Goal: Task Accomplishment & Management: Manage account settings

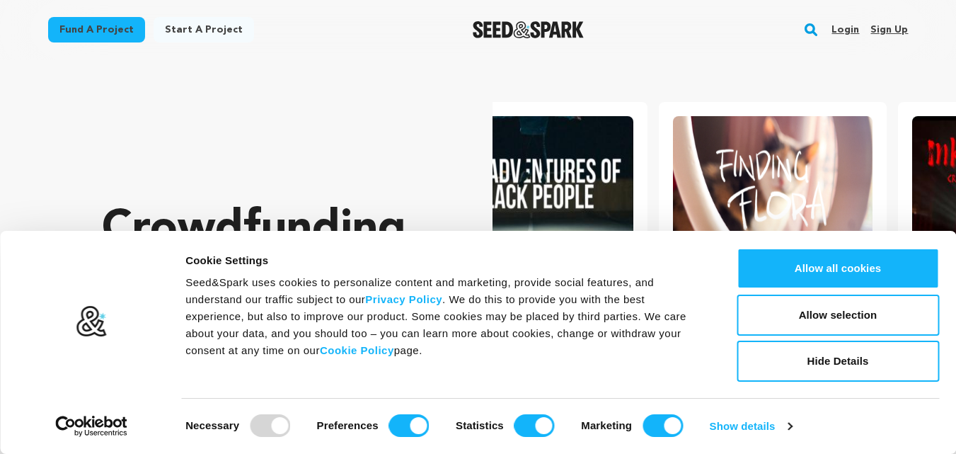
scroll to position [0, 250]
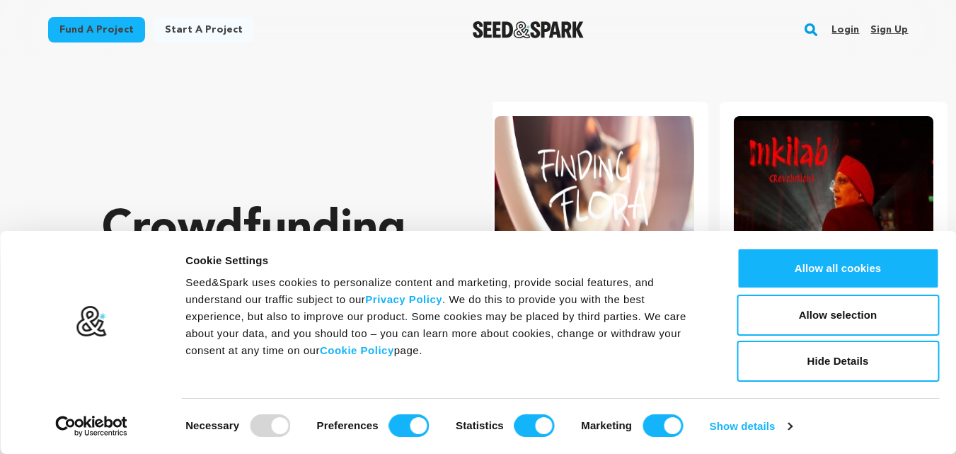
click at [895, 25] on link "Sign up" at bounding box center [889, 29] width 38 height 23
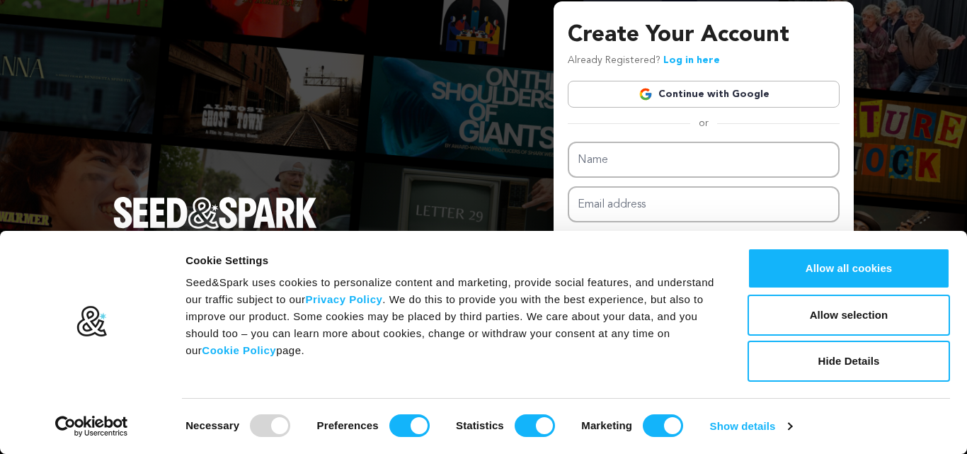
click at [678, 87] on link "Continue with Google" at bounding box center [703, 94] width 272 height 27
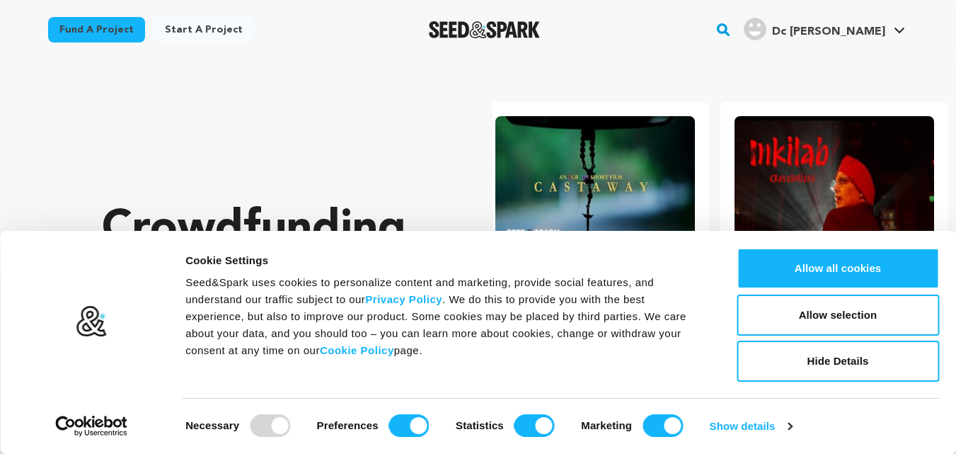
scroll to position [0, 250]
drag, startPoint x: 859, startPoint y: 361, endPoint x: 851, endPoint y: 348, distance: 14.9
click at [858, 360] on button "Hide Details" at bounding box center [838, 360] width 202 height 41
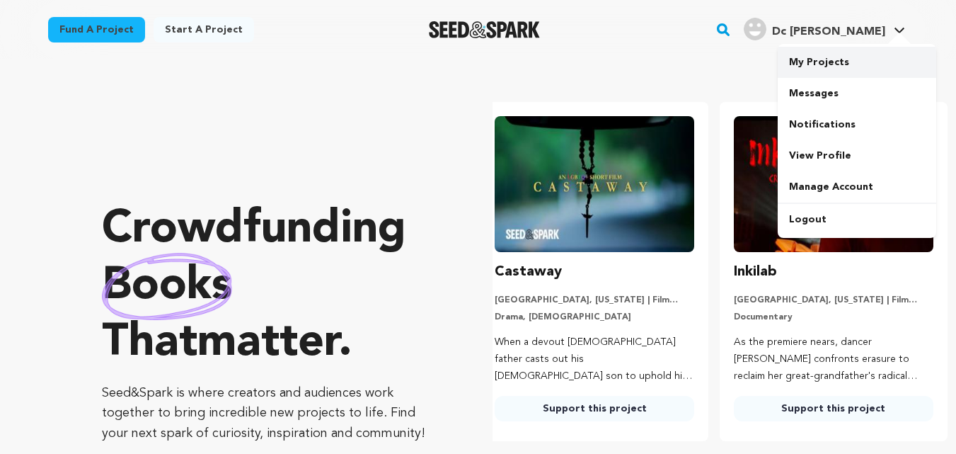
click at [813, 64] on link "My Projects" at bounding box center [857, 62] width 158 height 31
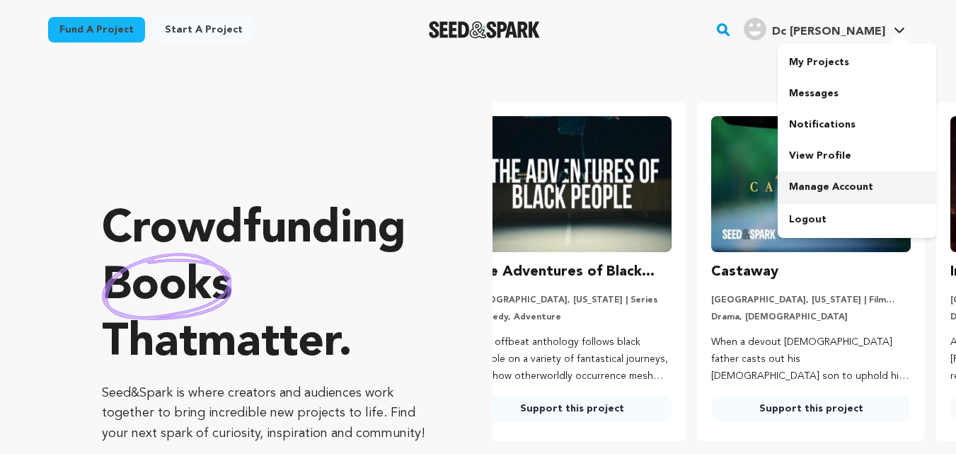
scroll to position [0, 0]
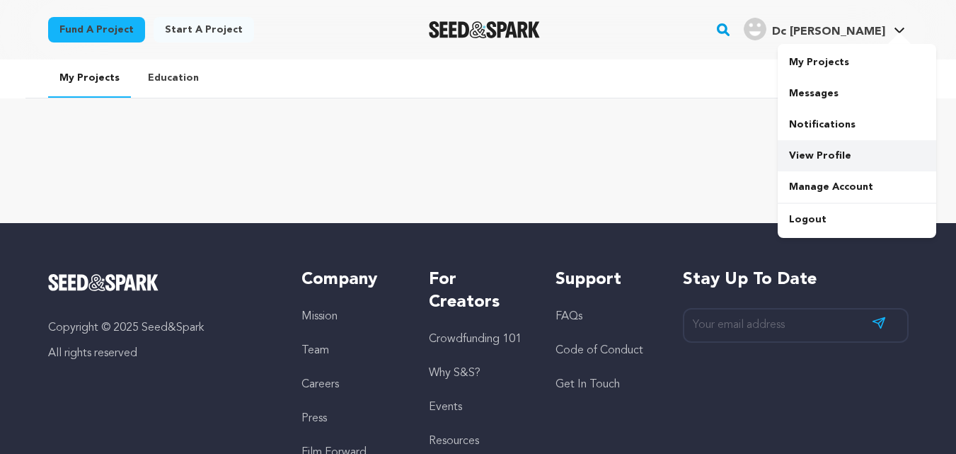
click at [823, 155] on link "View Profile" at bounding box center [857, 155] width 158 height 31
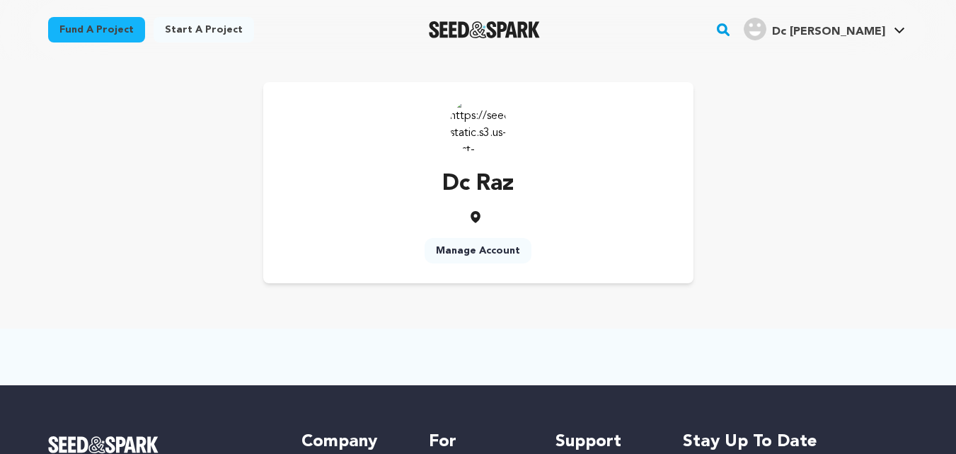
click at [472, 247] on link "Manage Account" at bounding box center [478, 250] width 107 height 25
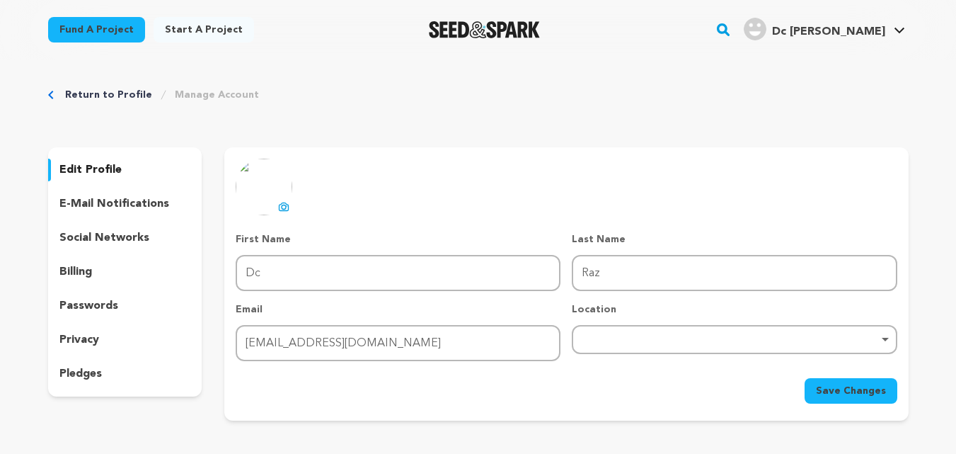
scroll to position [71, 0]
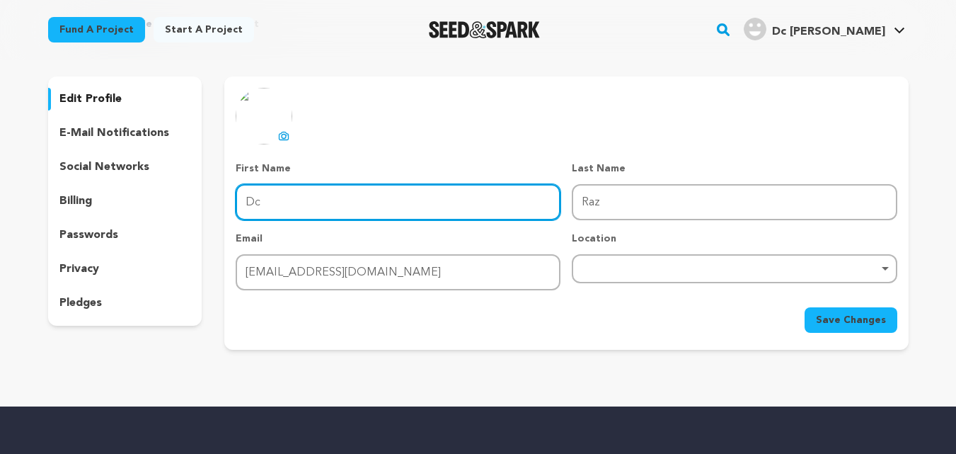
click at [375, 213] on input "Dc" at bounding box center [398, 202] width 325 height 36
click at [375, 211] on input "Dc" at bounding box center [398, 202] width 325 height 36
paste input "Raz Dc 25000"
drag, startPoint x: 270, startPoint y: 203, endPoint x: 362, endPoint y: 210, distance: 92.3
click at [360, 210] on input "Raz Dc 25000" at bounding box center [398, 202] width 325 height 36
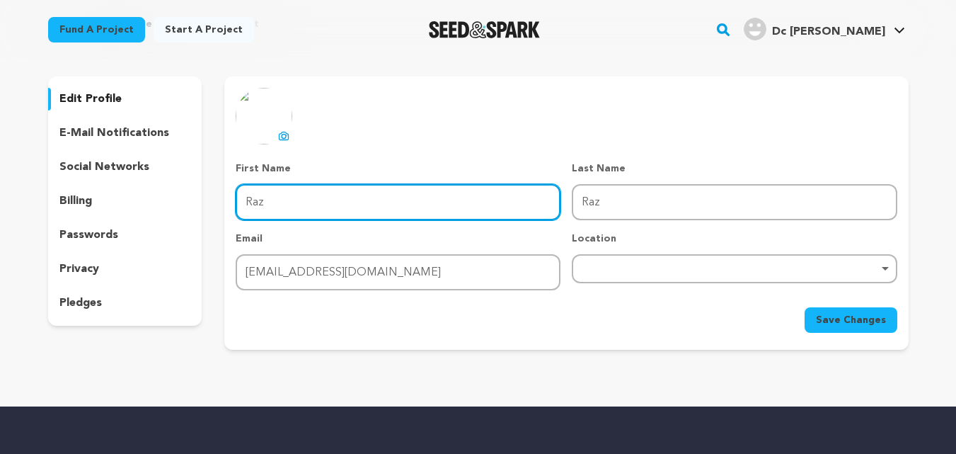
type input "Raz"
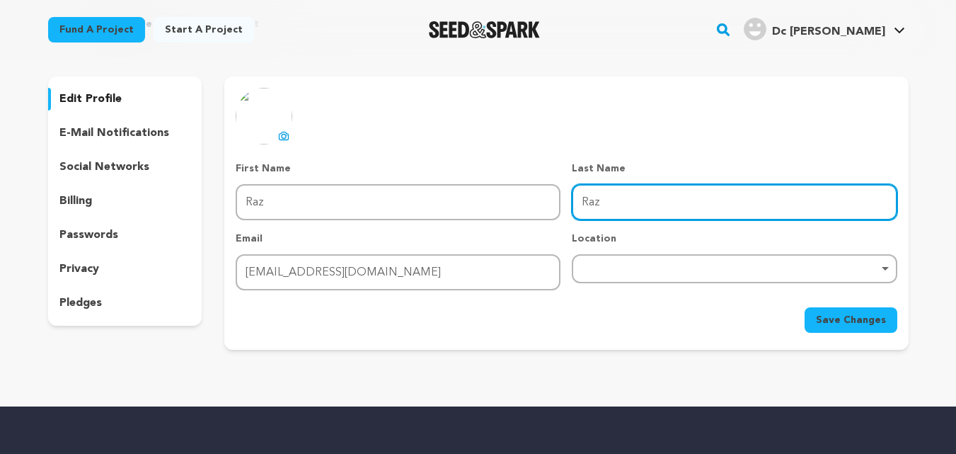
click at [657, 212] on input "Raz" at bounding box center [734, 202] width 325 height 36
paste input "Dc 25000"
type input "Dc 25000"
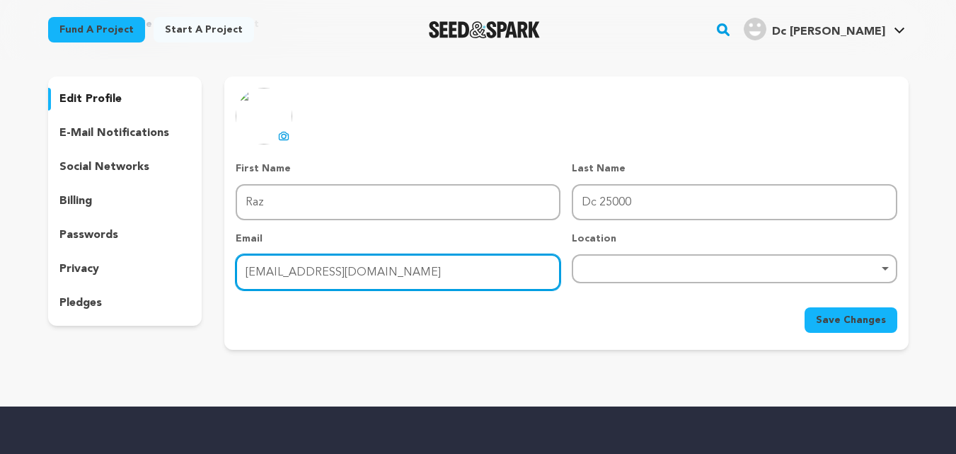
click at [408, 284] on input "razdcc25000@gmail.com" at bounding box center [398, 272] width 325 height 36
click at [695, 279] on div "Remove item" at bounding box center [734, 268] width 325 height 29
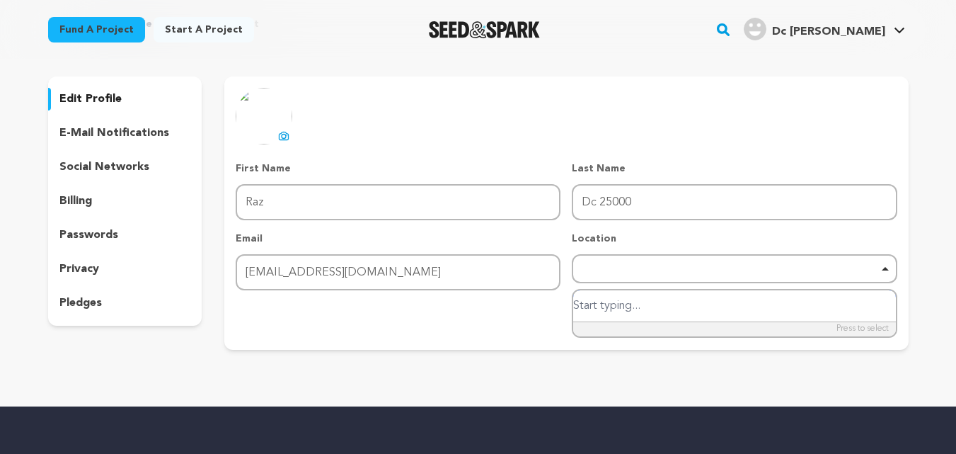
click at [663, 306] on input "search" at bounding box center [734, 306] width 322 height 32
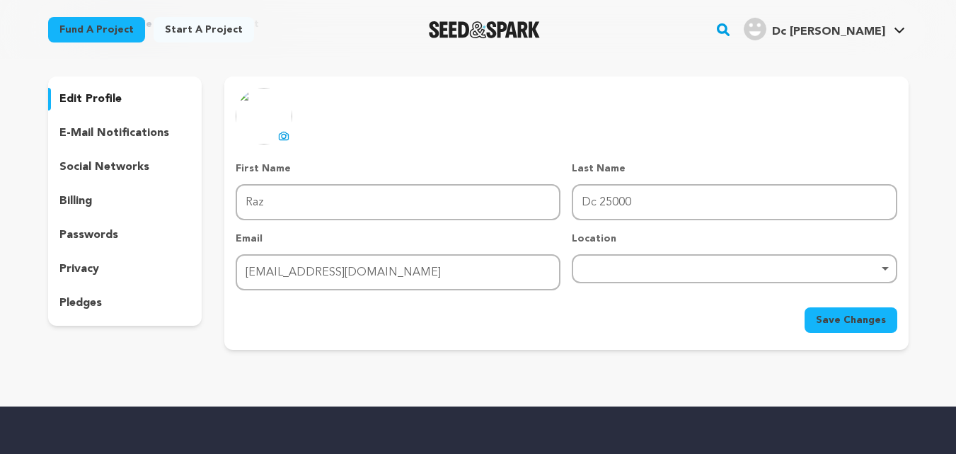
click at [652, 279] on div "Remove item" at bounding box center [734, 268] width 325 height 29
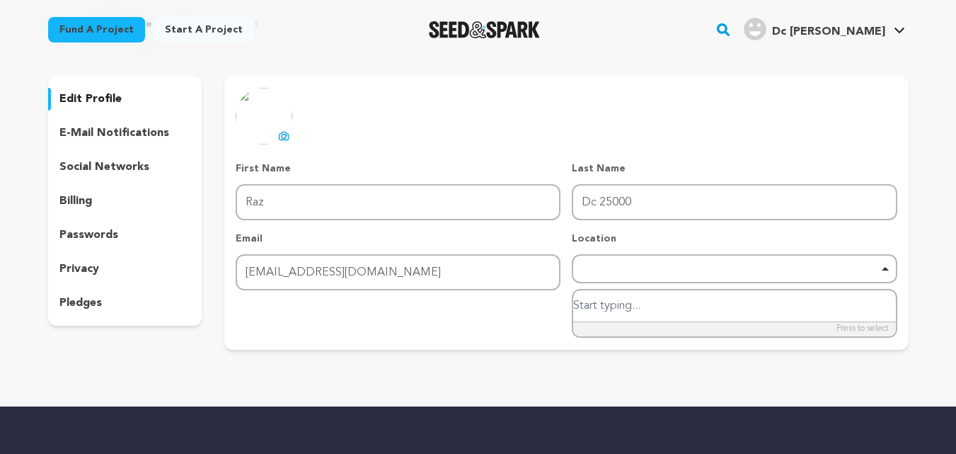
click at [639, 306] on input "search" at bounding box center [734, 306] width 322 height 32
paste input "4412 E Truman Rd"
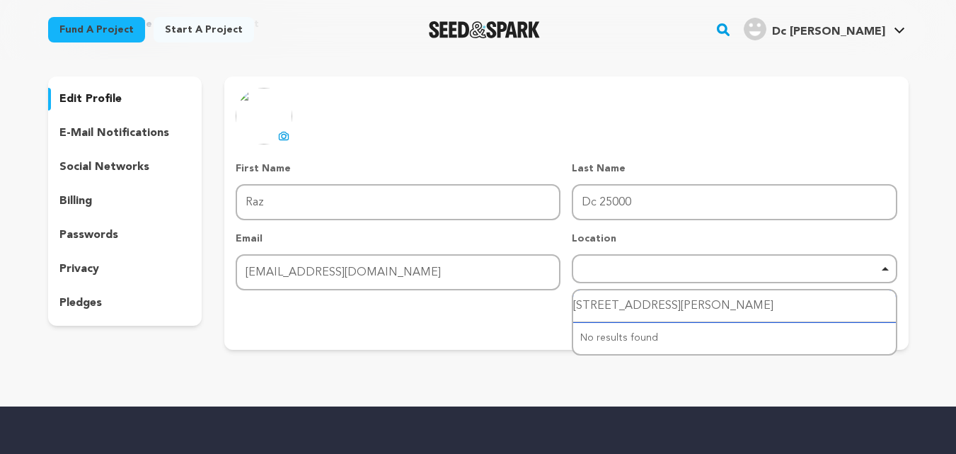
type input "4412 E Truman Rd"
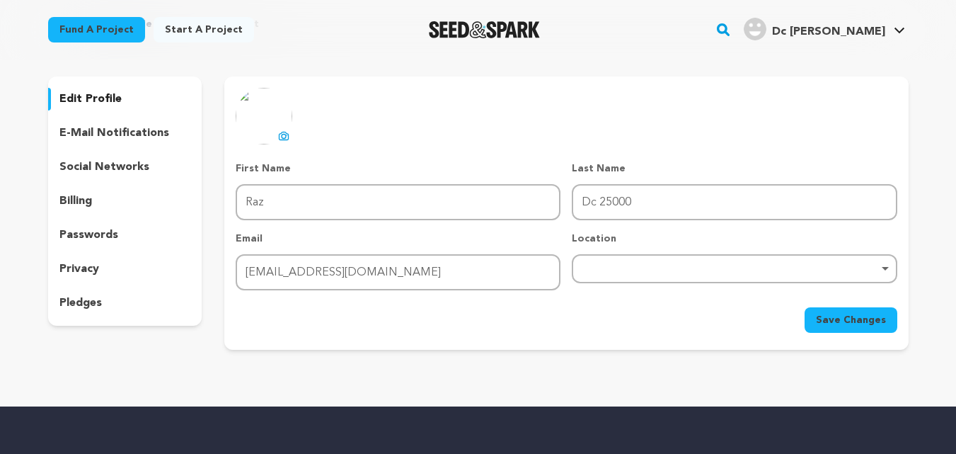
click at [443, 321] on div "Save Changes" at bounding box center [566, 319] width 661 height 25
click at [862, 323] on span "Save Changes" at bounding box center [851, 320] width 70 height 14
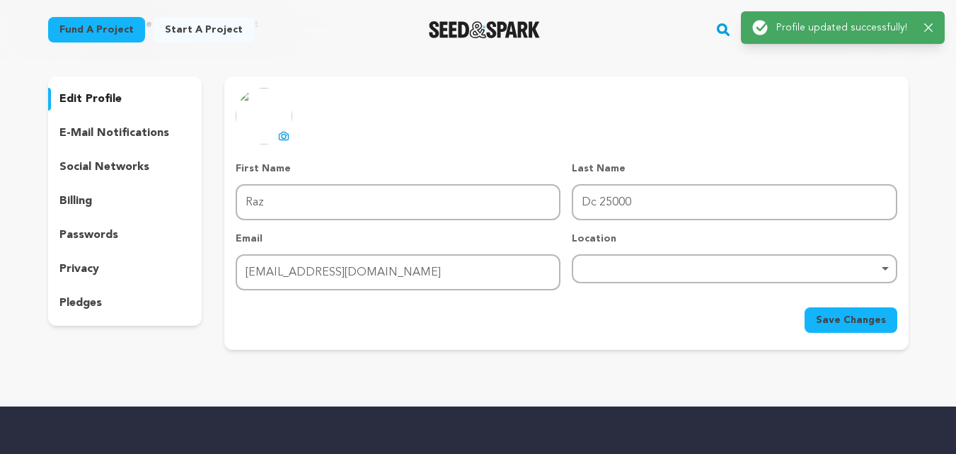
click at [111, 96] on p "edit profile" at bounding box center [90, 99] width 62 height 17
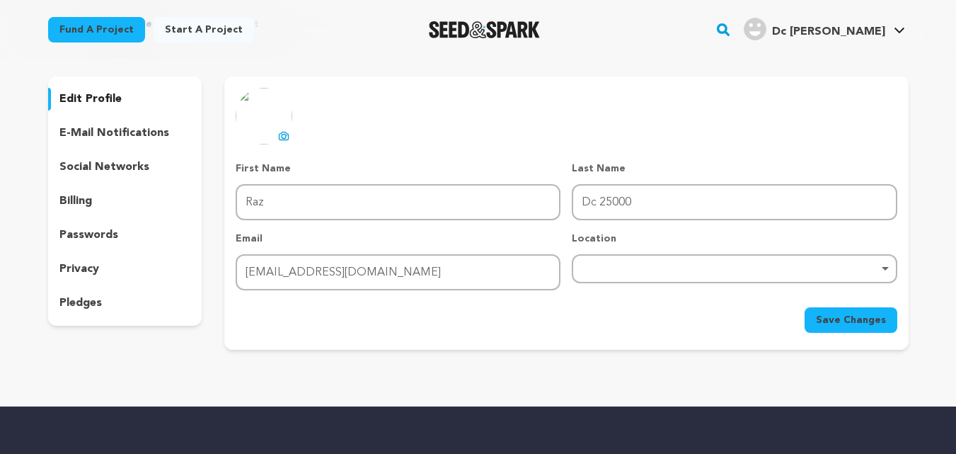
click at [102, 173] on p "social networks" at bounding box center [104, 166] width 90 height 17
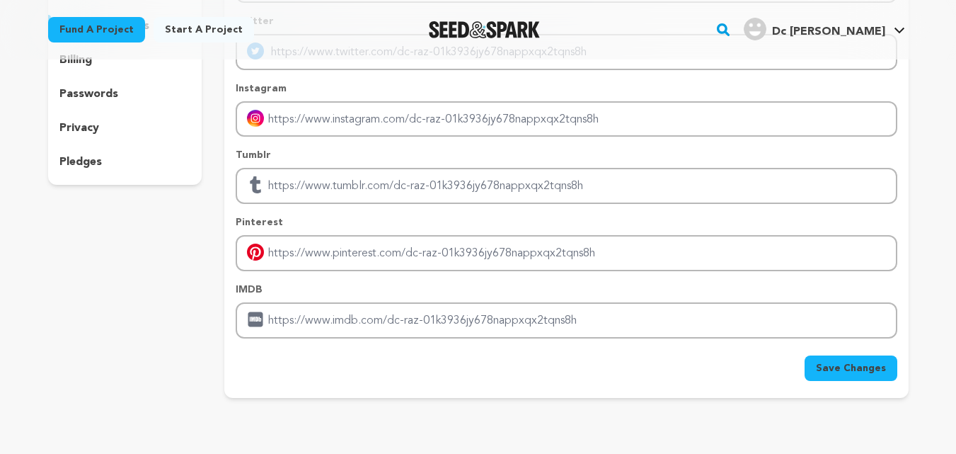
scroll to position [212, 0]
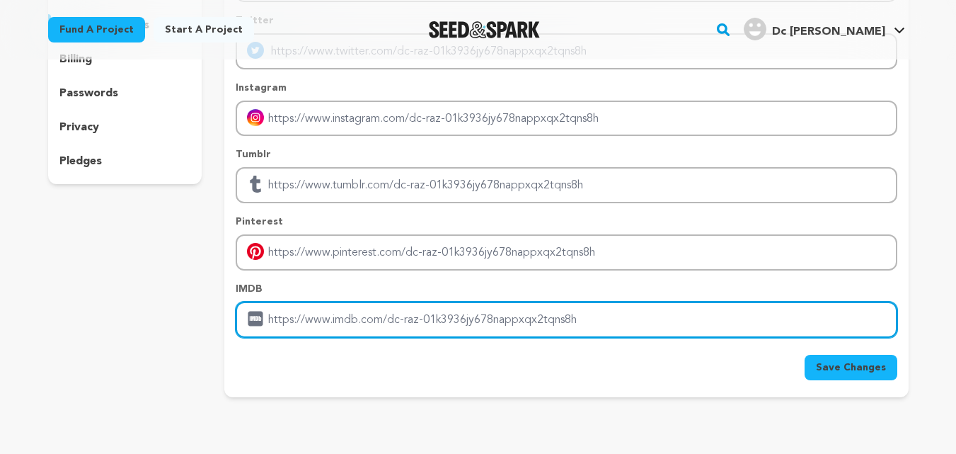
click at [384, 320] on input "Enter IMDB profile link" at bounding box center [566, 319] width 661 height 36
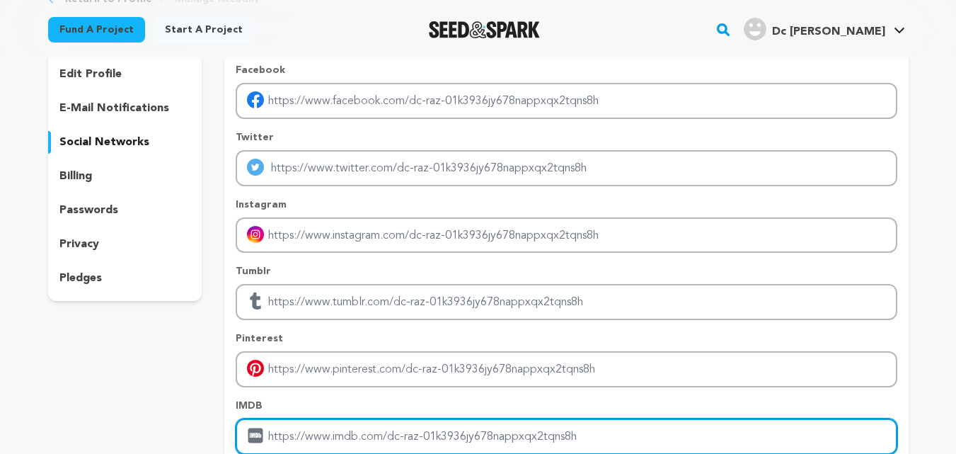
scroll to position [71, 0]
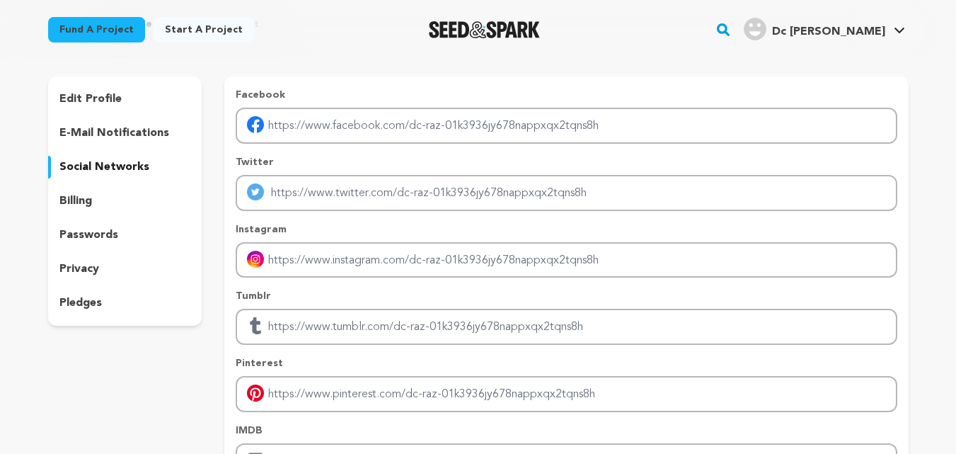
click at [125, 135] on p "e-mail notifications" at bounding box center [114, 133] width 110 height 17
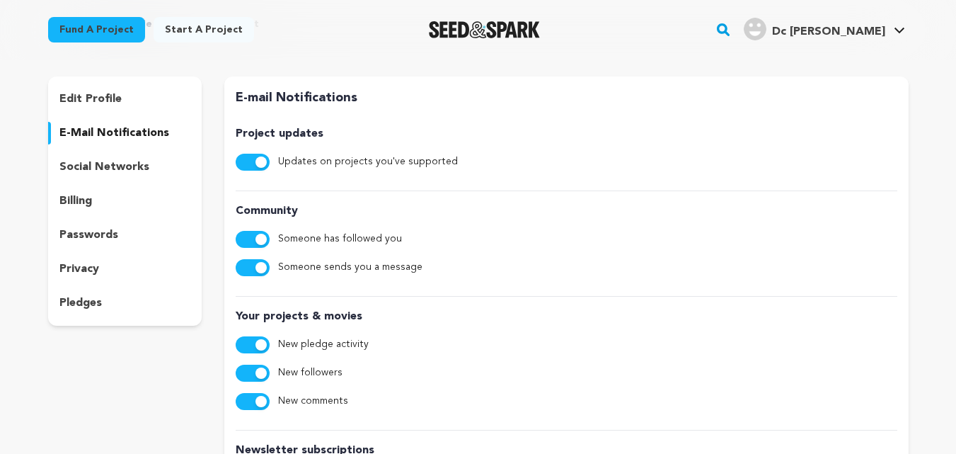
click at [110, 107] on p "edit profile" at bounding box center [90, 99] width 62 height 17
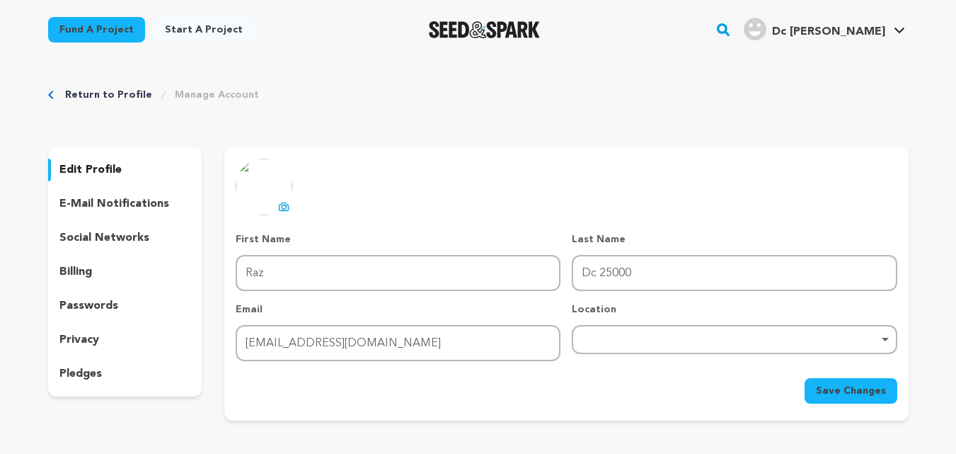
click at [224, 98] on link "Manage Account" at bounding box center [217, 95] width 84 height 14
click at [872, 33] on span "Dc R." at bounding box center [828, 31] width 113 height 11
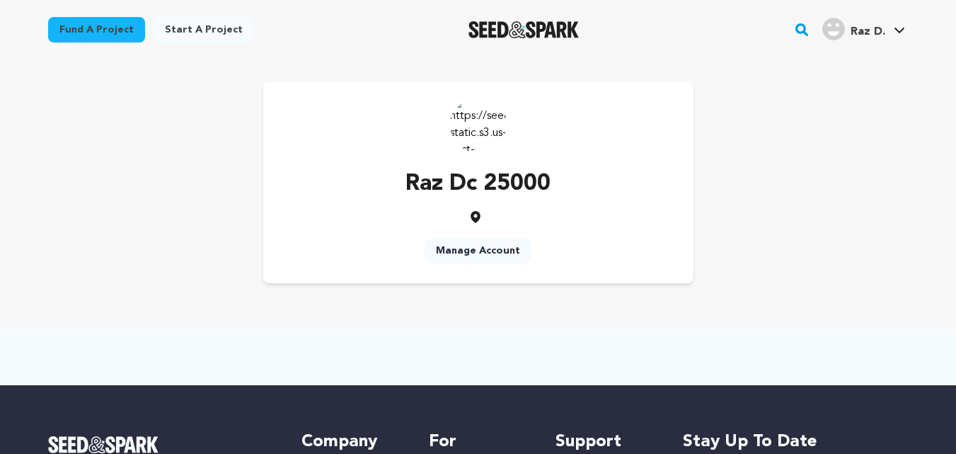
click at [473, 217] on icon at bounding box center [476, 217] width 10 height 12
drag, startPoint x: 461, startPoint y: 158, endPoint x: 479, endPoint y: 113, distance: 48.0
click at [462, 157] on div "Raz Dc 25000 Manage Account" at bounding box center [478, 182] width 430 height 201
click at [479, 109] on img at bounding box center [478, 124] width 57 height 57
click at [479, 126] on img at bounding box center [478, 124] width 57 height 57
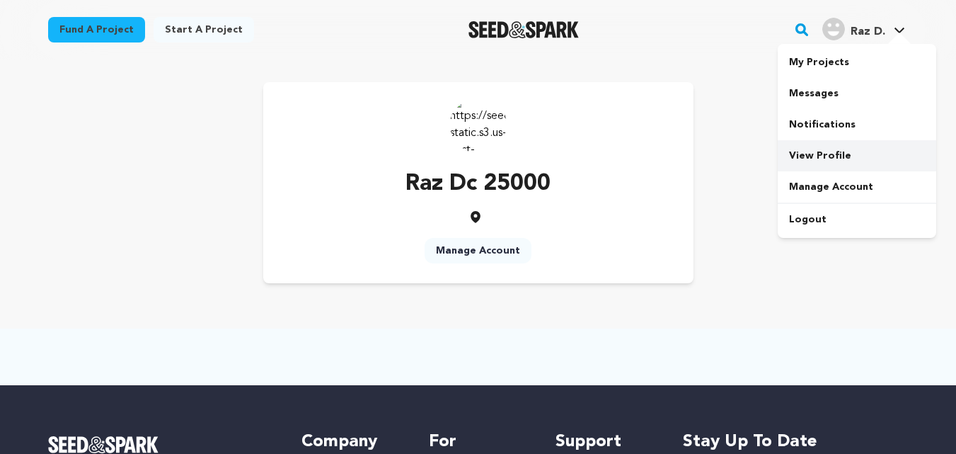
click at [828, 156] on link "View Profile" at bounding box center [857, 155] width 158 height 31
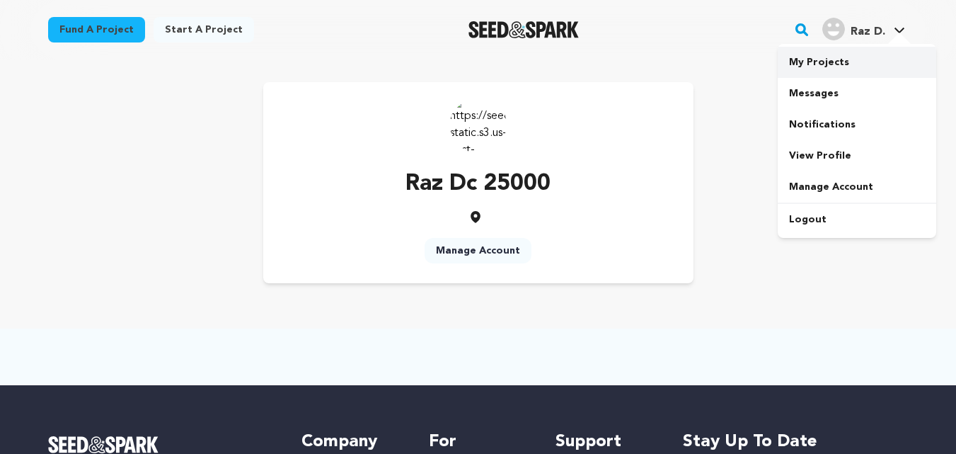
click at [838, 58] on link "My Projects" at bounding box center [857, 62] width 158 height 31
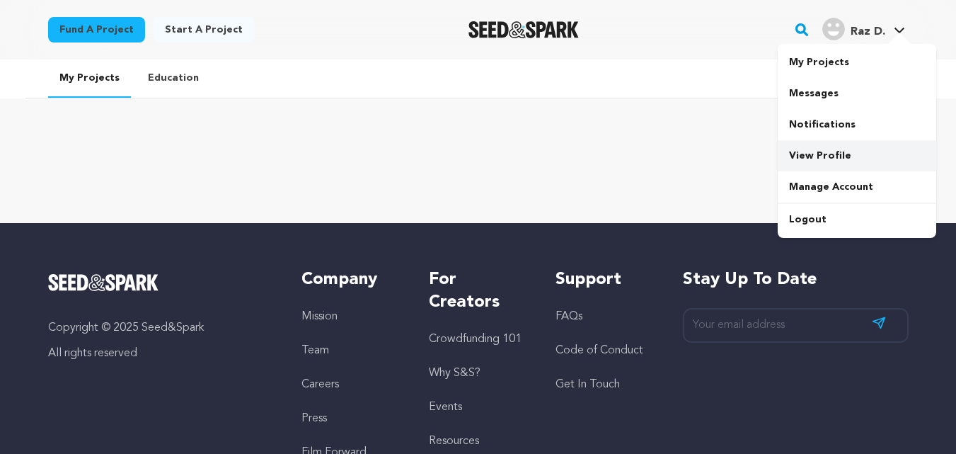
drag, startPoint x: 843, startPoint y: 160, endPoint x: 676, endPoint y: 69, distance: 190.6
click at [843, 160] on link "View Profile" at bounding box center [857, 155] width 158 height 31
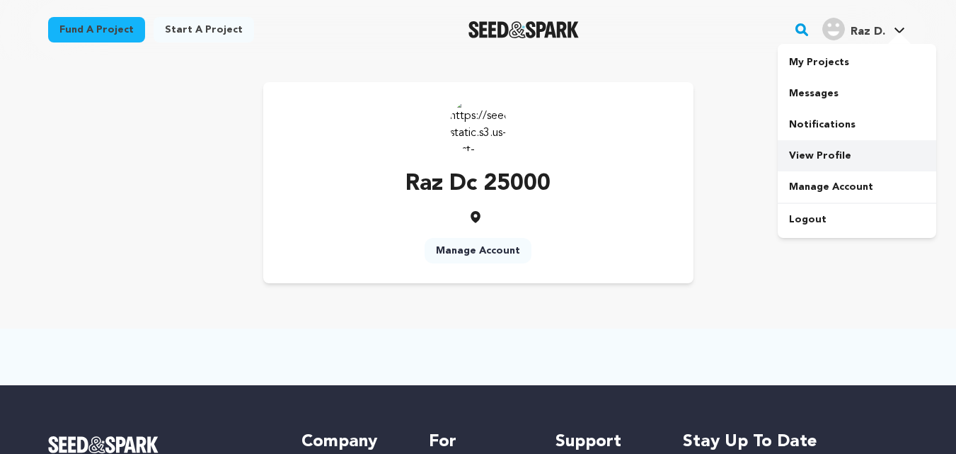
click at [826, 158] on link "View Profile" at bounding box center [857, 155] width 158 height 31
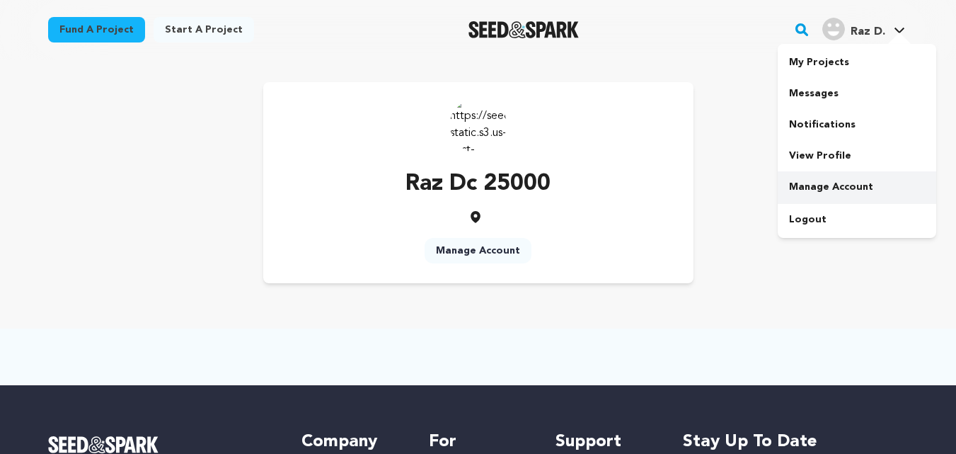
click at [836, 185] on link "Manage Account" at bounding box center [857, 186] width 158 height 31
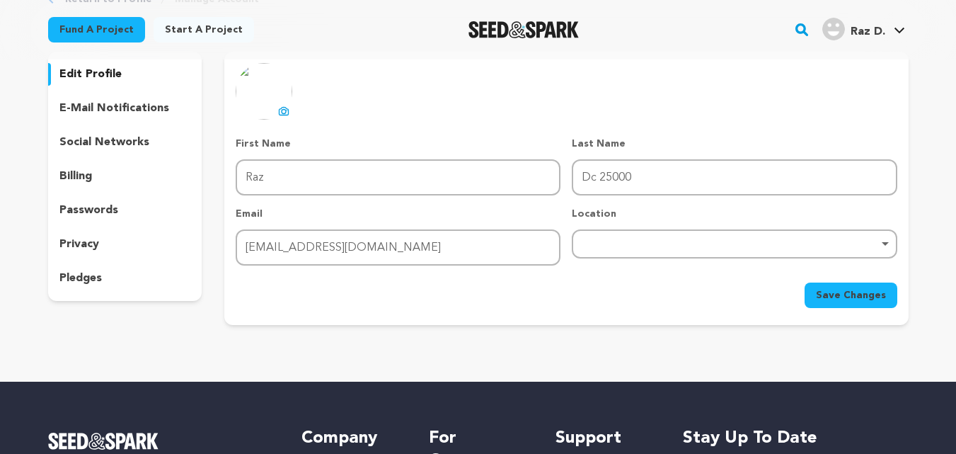
scroll to position [71, 0]
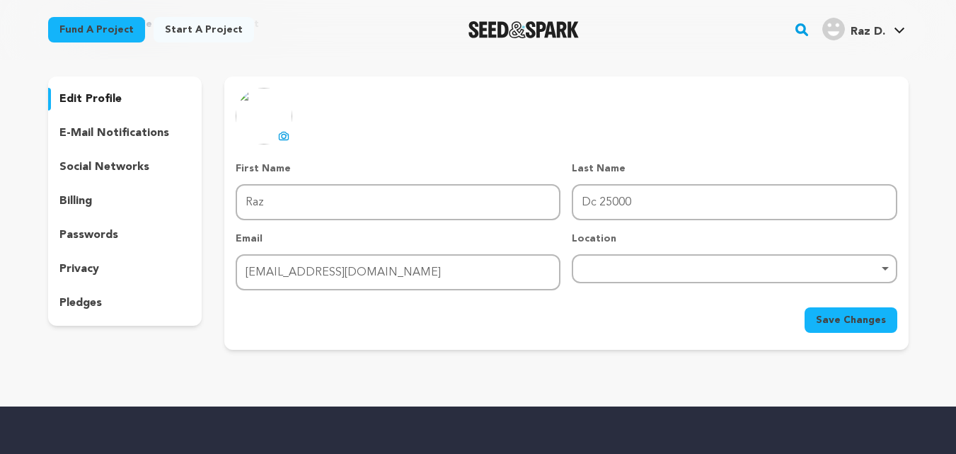
click at [111, 169] on p "social networks" at bounding box center [104, 166] width 90 height 17
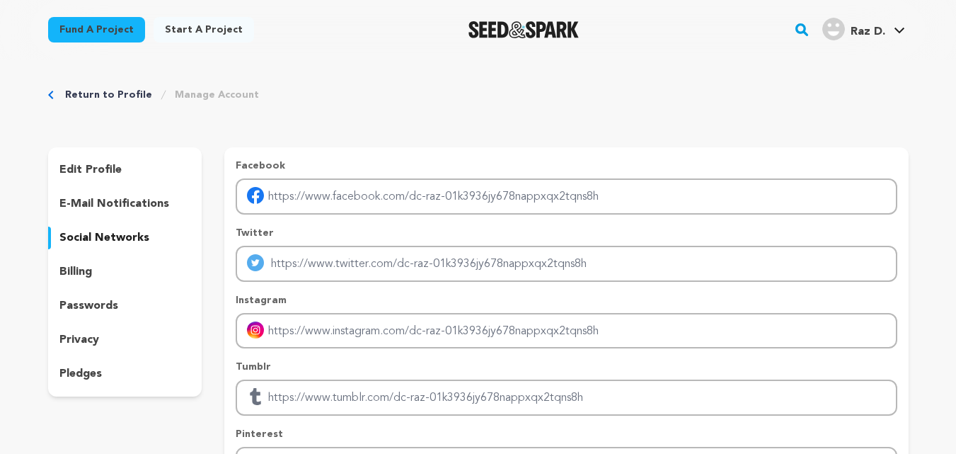
click at [119, 203] on p "e-mail notifications" at bounding box center [114, 203] width 110 height 17
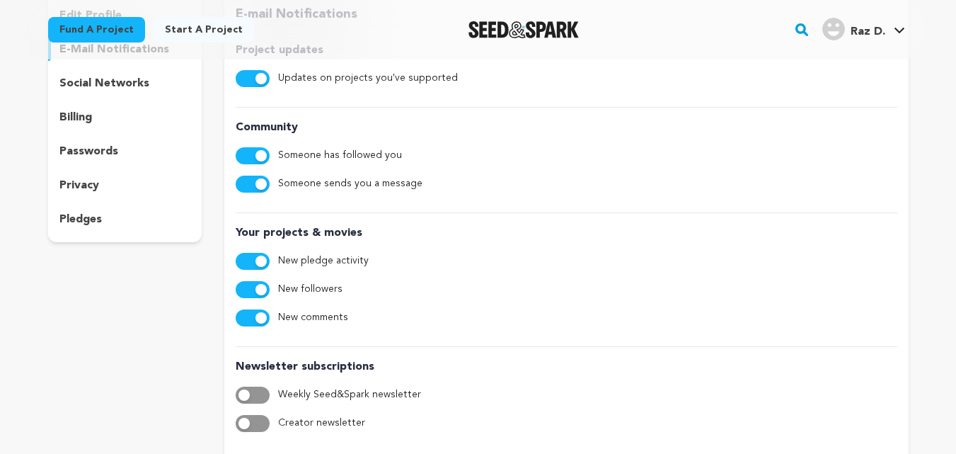
scroll to position [71, 0]
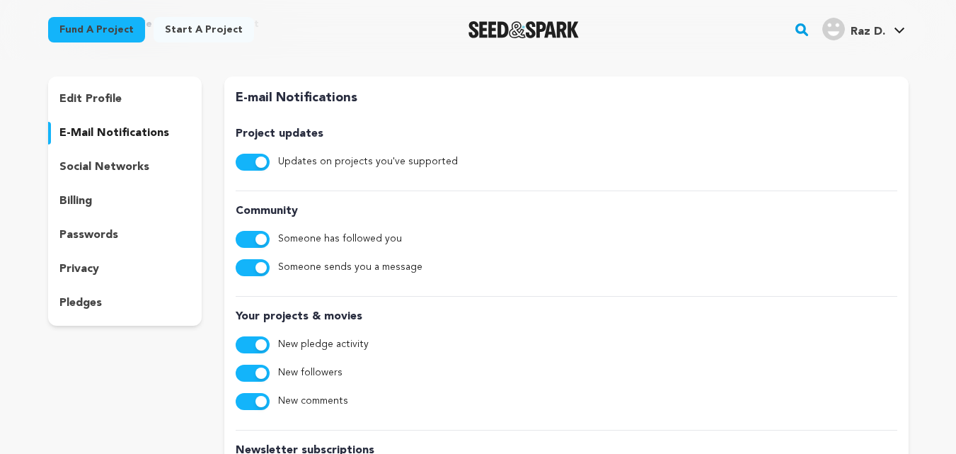
click at [108, 89] on div "edit profile" at bounding box center [125, 99] width 154 height 23
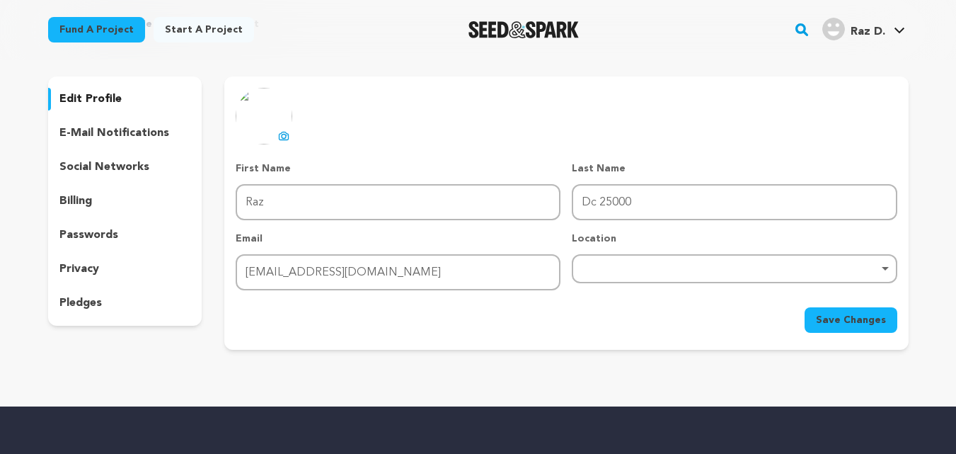
click at [115, 168] on p "social networks" at bounding box center [104, 166] width 90 height 17
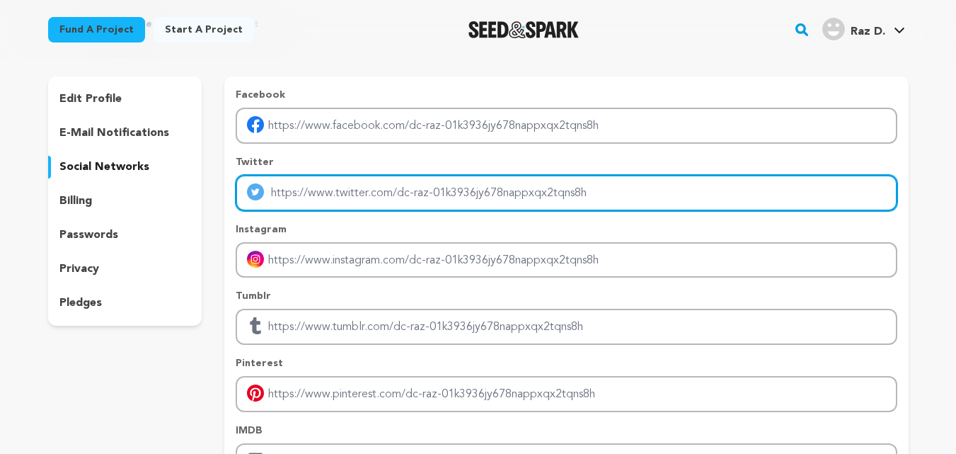
click at [306, 197] on input "Enter twitter profile link" at bounding box center [566, 193] width 661 height 36
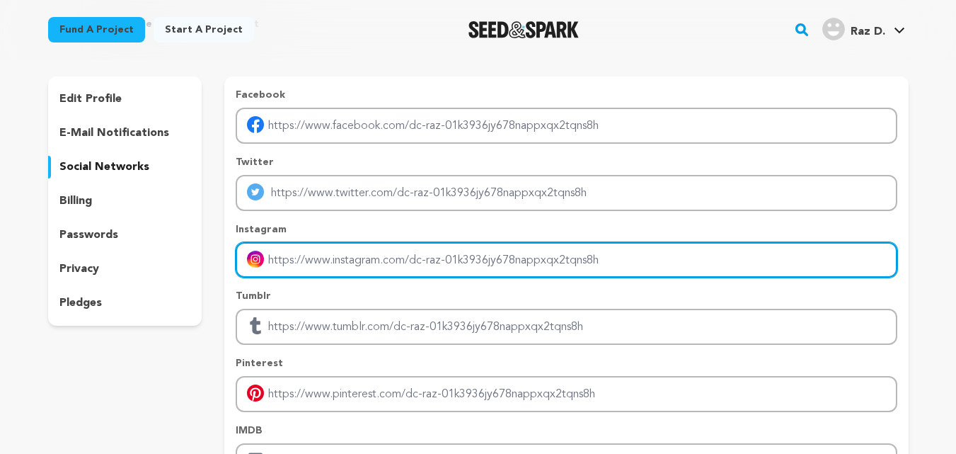
drag, startPoint x: 345, startPoint y: 262, endPoint x: 371, endPoint y: 275, distance: 30.1
click at [345, 261] on input "Enter instagram handle link" at bounding box center [566, 260] width 661 height 36
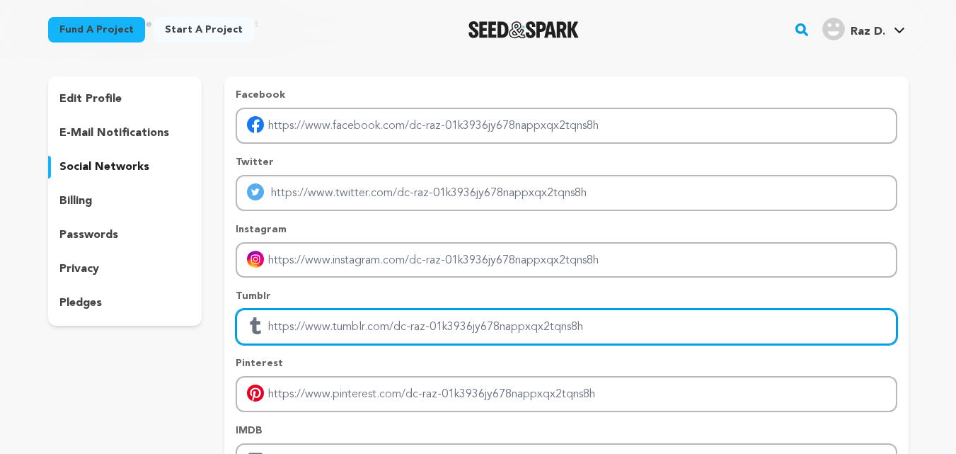
click at [279, 327] on input "Enter tubmlr profile link" at bounding box center [566, 326] width 661 height 36
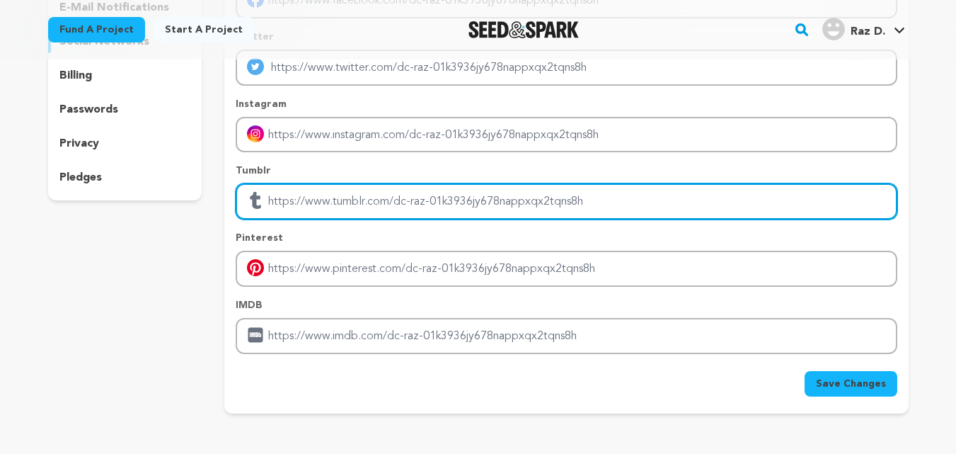
scroll to position [212, 0]
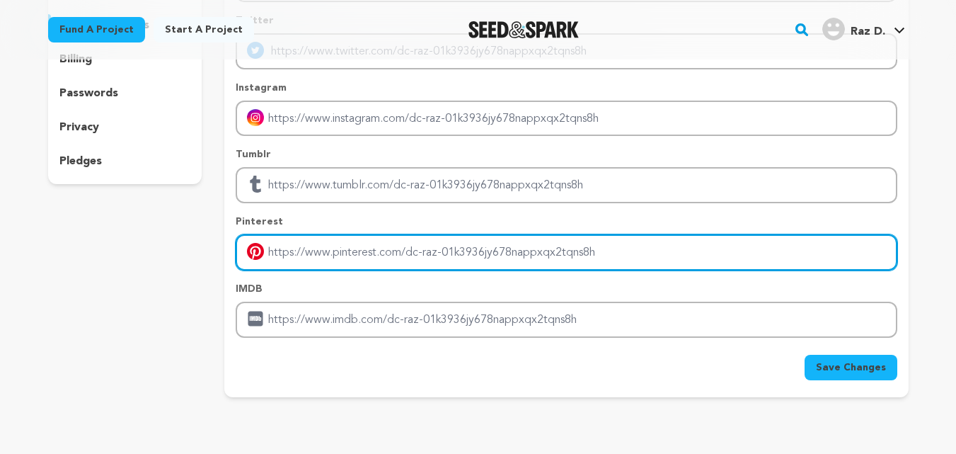
click at [330, 262] on input "Enter pinterest profile link" at bounding box center [566, 252] width 661 height 36
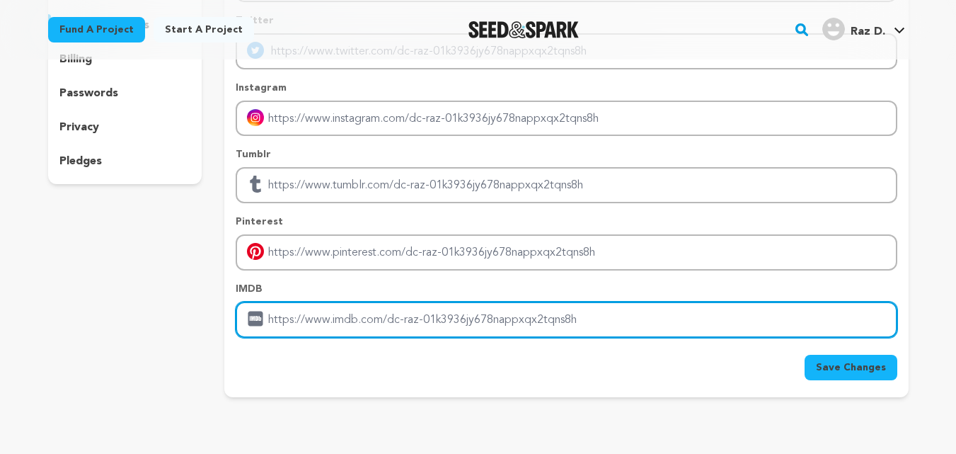
click at [328, 316] on input "Enter IMDB profile link" at bounding box center [566, 319] width 661 height 36
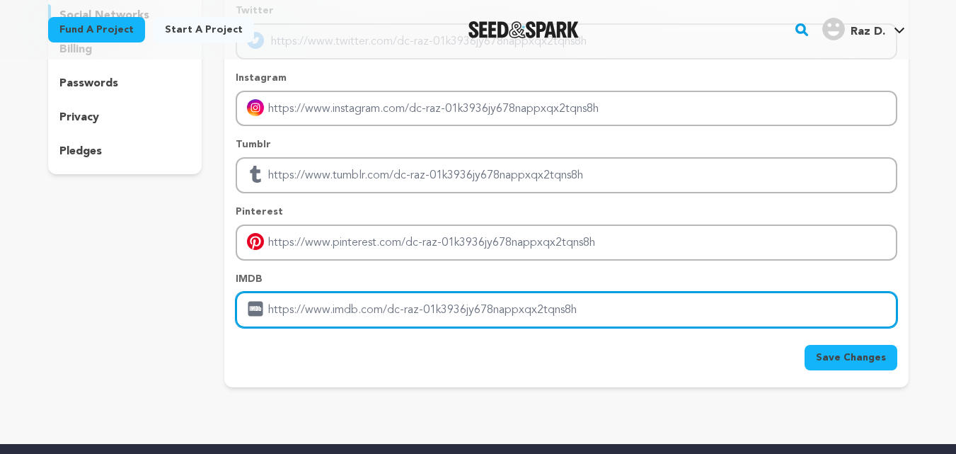
scroll to position [283, 0]
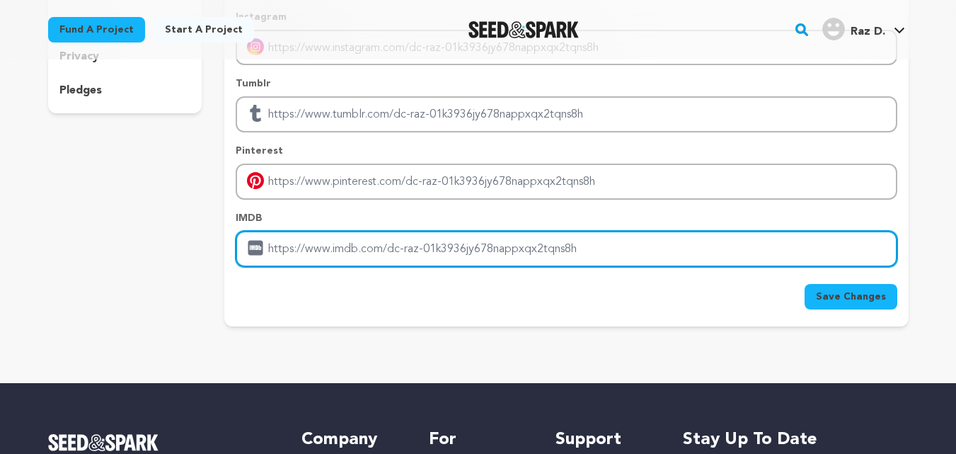
paste input "https://smokersheap.com/product-category/disposable-vapes/raz/raz-vape-dc-25000…"
type input "https://smokersheap.com/product-category/disposable-vapes/raz/raz-vape-dc-25000…"
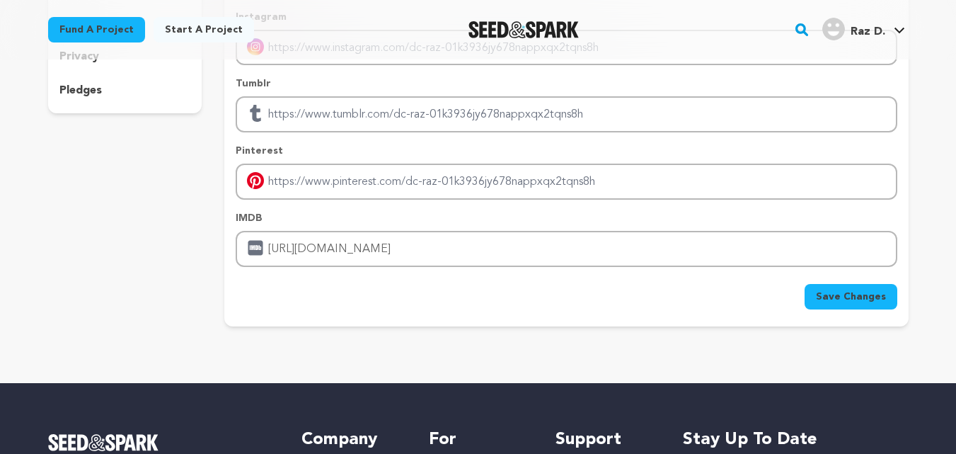
click at [859, 286] on button "Save Changes" at bounding box center [850, 296] width 93 height 25
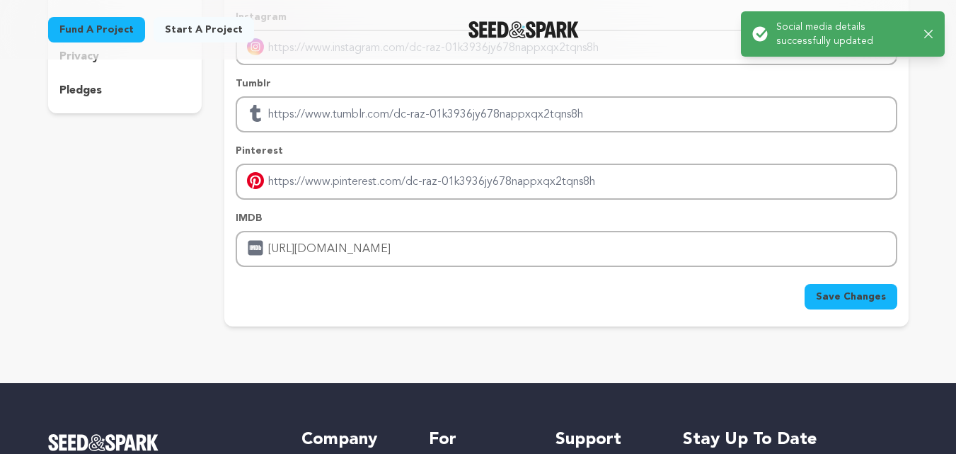
scroll to position [0, 0]
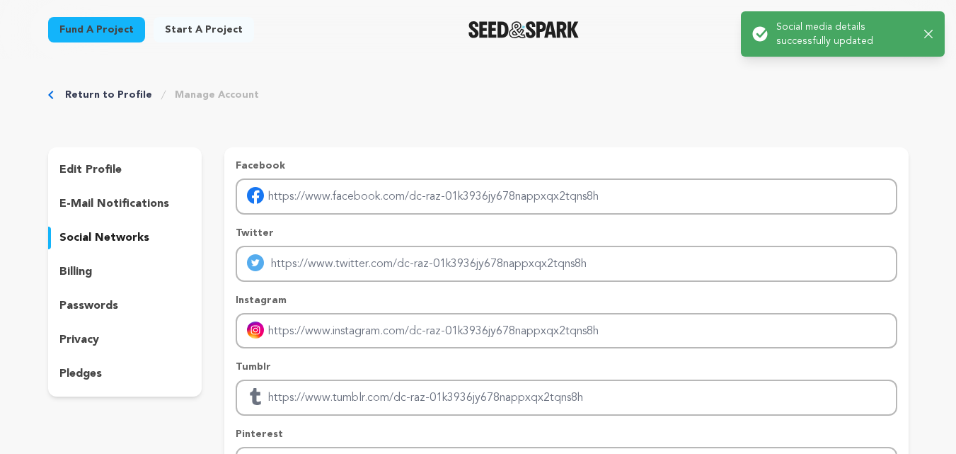
click at [106, 379] on div "pledges" at bounding box center [125, 373] width 154 height 23
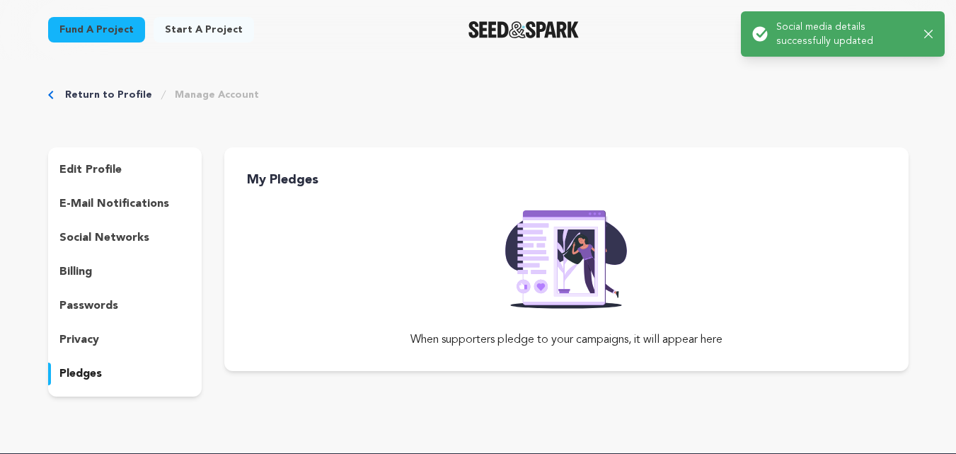
click at [103, 345] on div "privacy" at bounding box center [125, 339] width 154 height 23
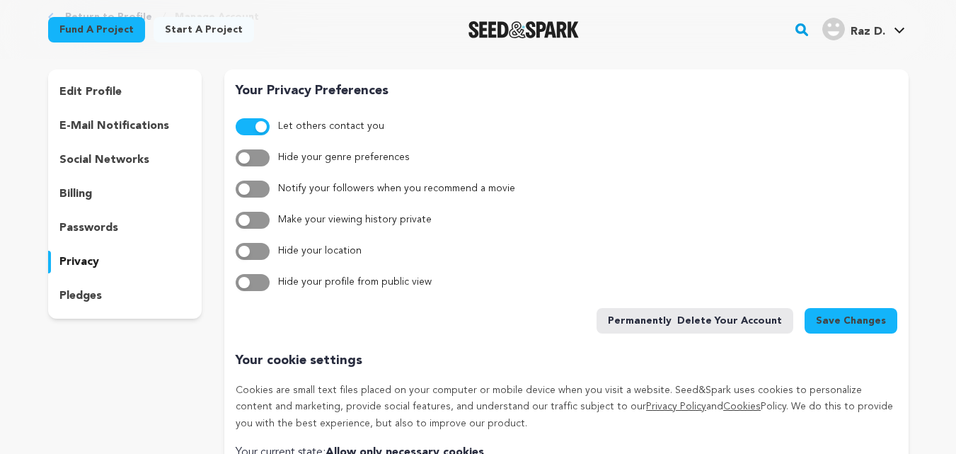
scroll to position [71, 0]
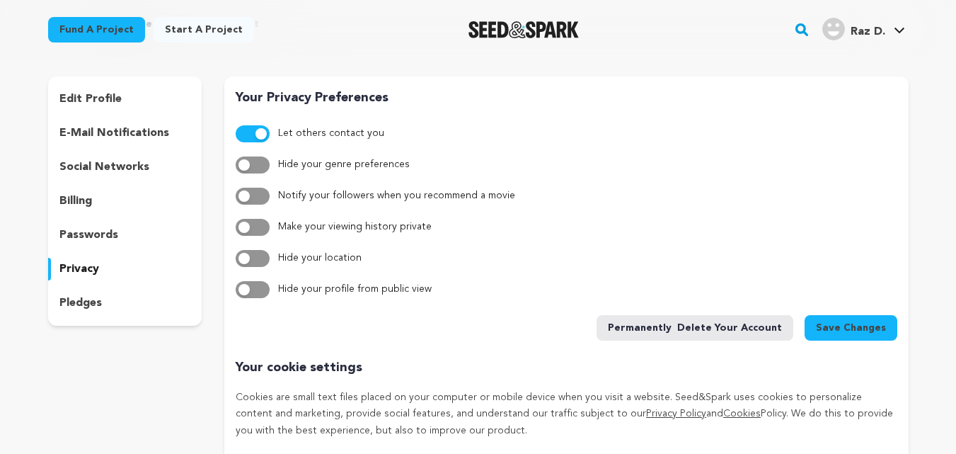
click at [101, 236] on p "passwords" at bounding box center [88, 234] width 59 height 17
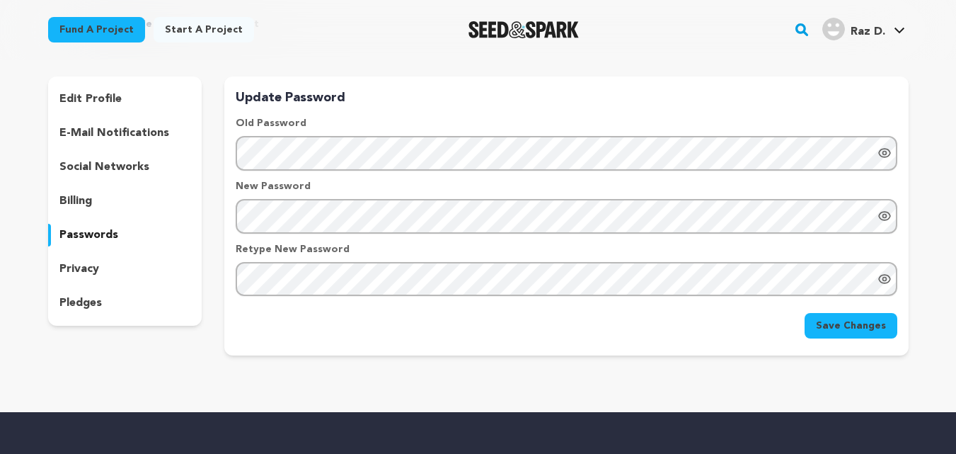
click at [85, 200] on p "billing" at bounding box center [75, 200] width 33 height 17
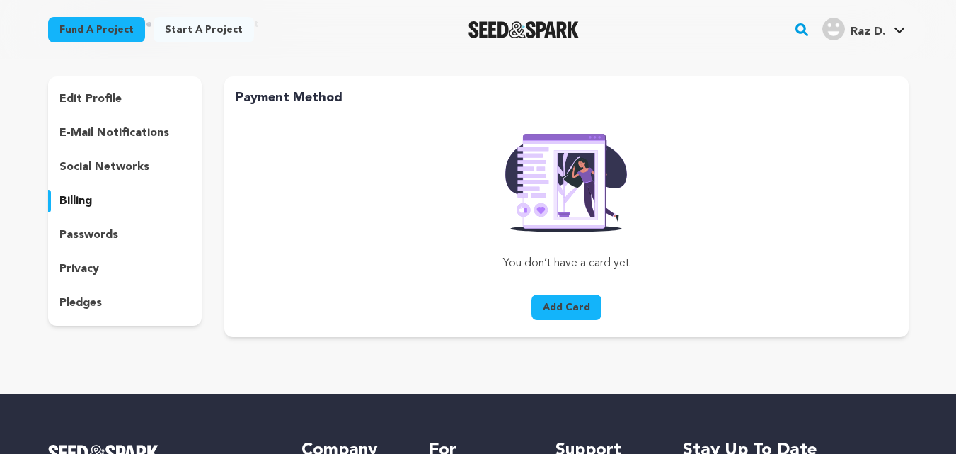
drag, startPoint x: 85, startPoint y: 172, endPoint x: 188, endPoint y: 184, distance: 104.0
click at [86, 172] on p "social networks" at bounding box center [104, 166] width 90 height 17
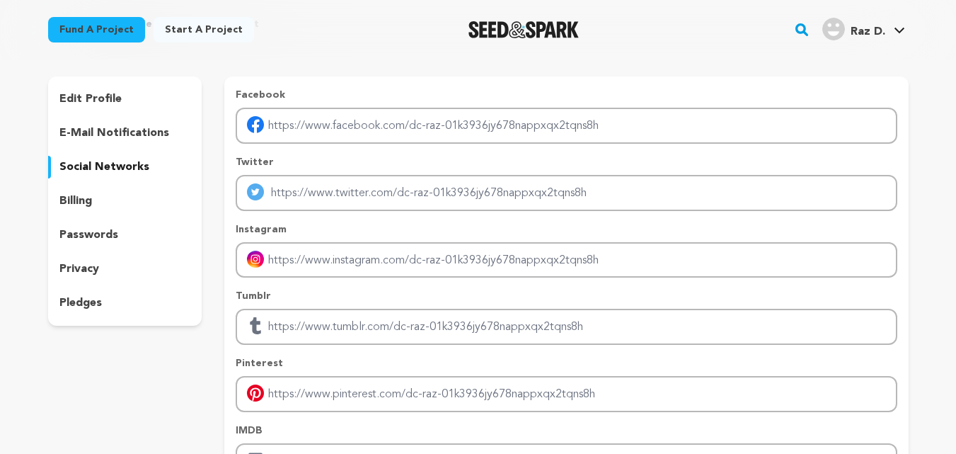
click at [87, 162] on p "social networks" at bounding box center [104, 166] width 90 height 17
click at [100, 132] on p "e-mail notifications" at bounding box center [114, 133] width 110 height 17
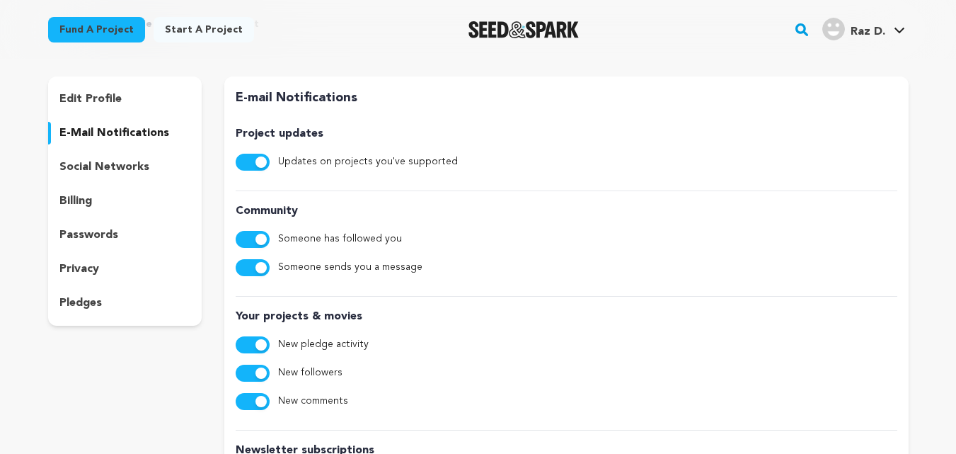
click at [96, 93] on p "edit profile" at bounding box center [90, 99] width 62 height 17
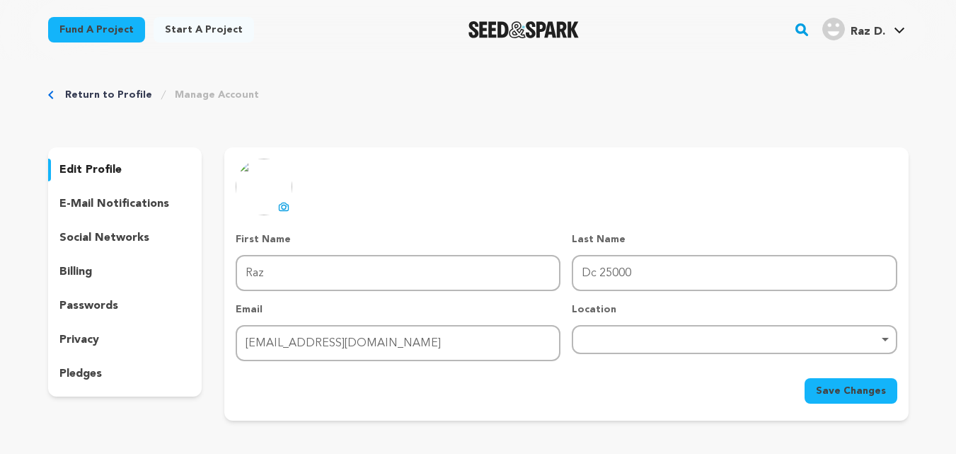
click at [285, 204] on icon at bounding box center [283, 206] width 11 height 11
click at [870, 398] on button "Save Changes" at bounding box center [850, 390] width 93 height 25
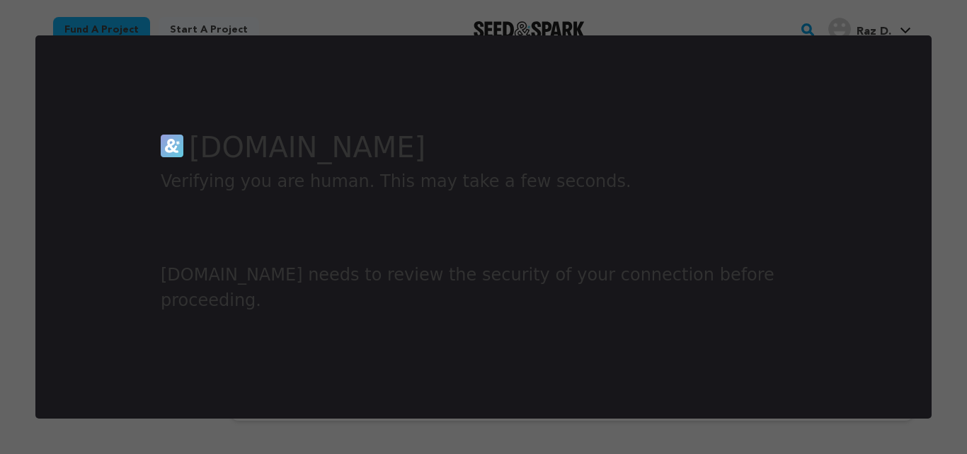
click at [486, 0] on div at bounding box center [483, 227] width 967 height 454
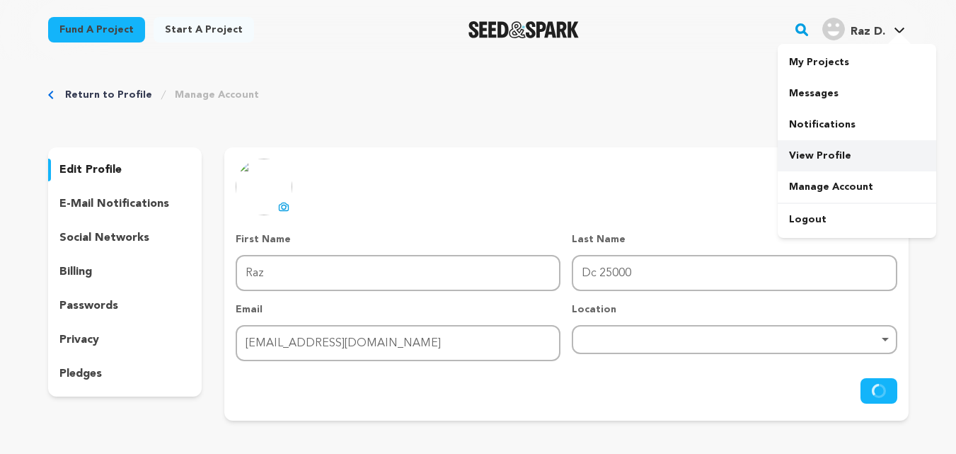
click at [831, 159] on link "View Profile" at bounding box center [857, 155] width 158 height 31
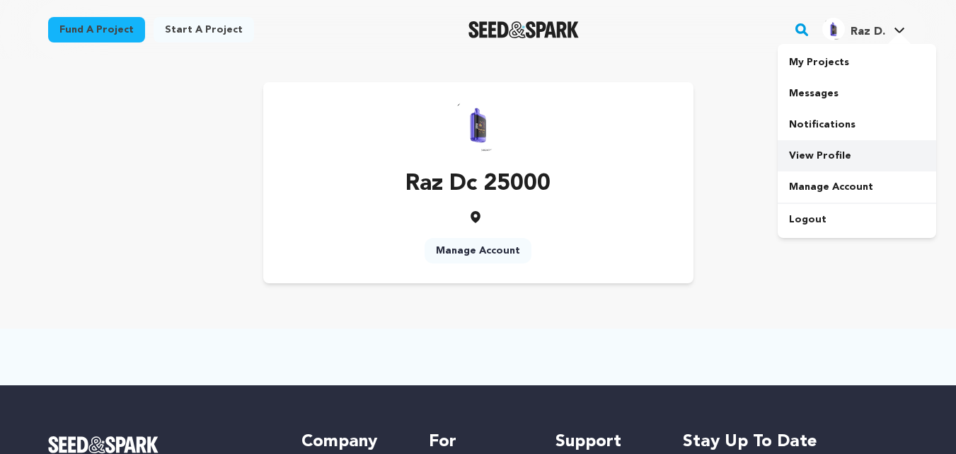
click at [827, 156] on link "View Profile" at bounding box center [857, 155] width 158 height 31
click at [473, 215] on icon at bounding box center [476, 217] width 10 height 12
click at [477, 255] on link "Manage Account" at bounding box center [478, 250] width 107 height 25
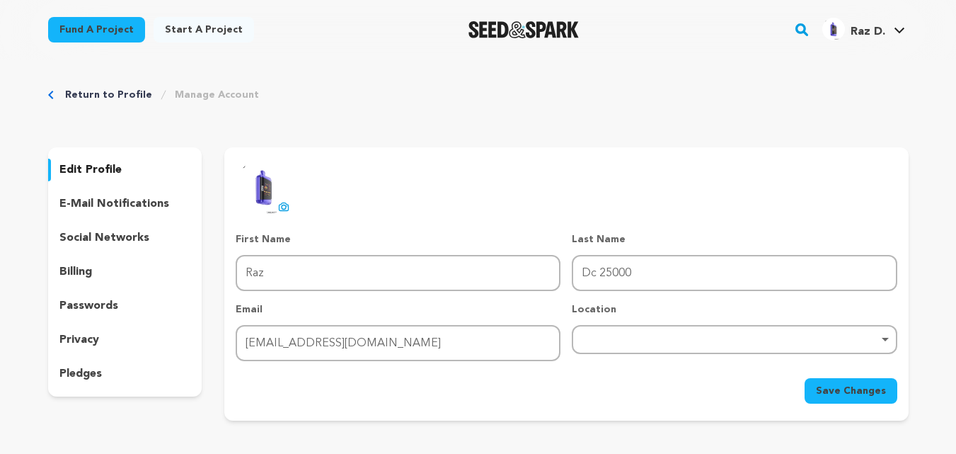
click at [116, 233] on p "social networks" at bounding box center [104, 237] width 90 height 17
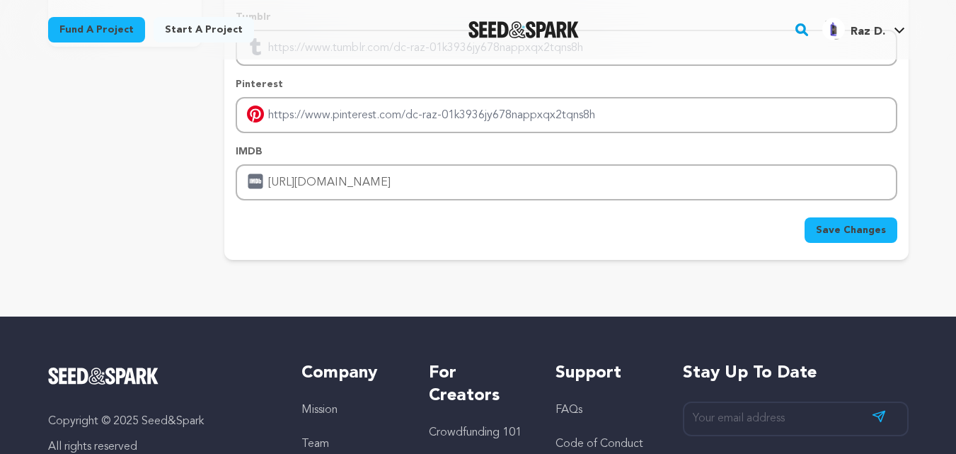
scroll to position [354, 0]
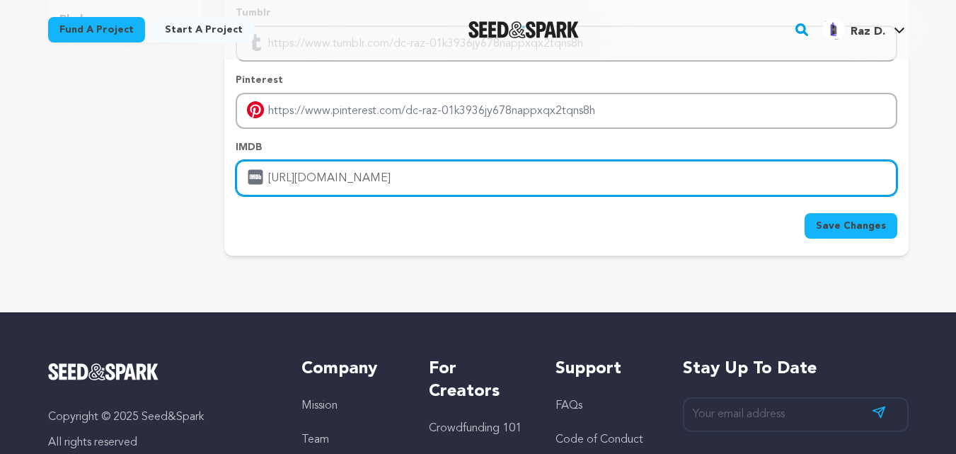
click at [413, 178] on input "[URL][DOMAIN_NAME]" at bounding box center [566, 178] width 661 height 36
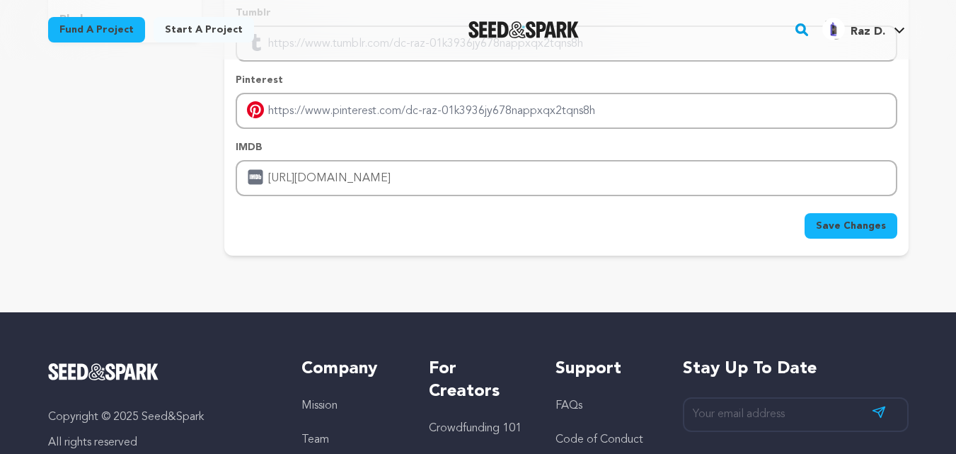
click at [875, 222] on span "Save Changes" at bounding box center [851, 226] width 70 height 14
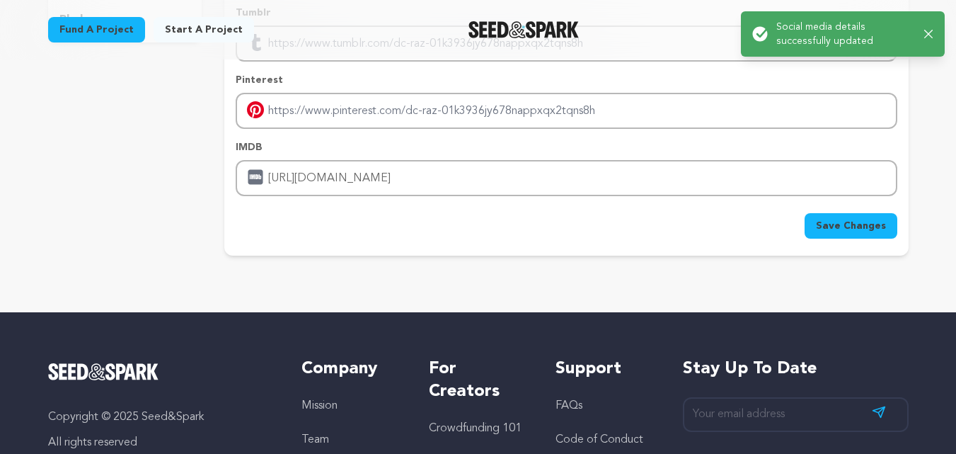
click at [922, 34] on div "Success: Info: Warning: Error: Social media details successfully updated Close …" at bounding box center [842, 34] width 181 height 28
click at [930, 38] on icon "button" at bounding box center [928, 34] width 9 height 9
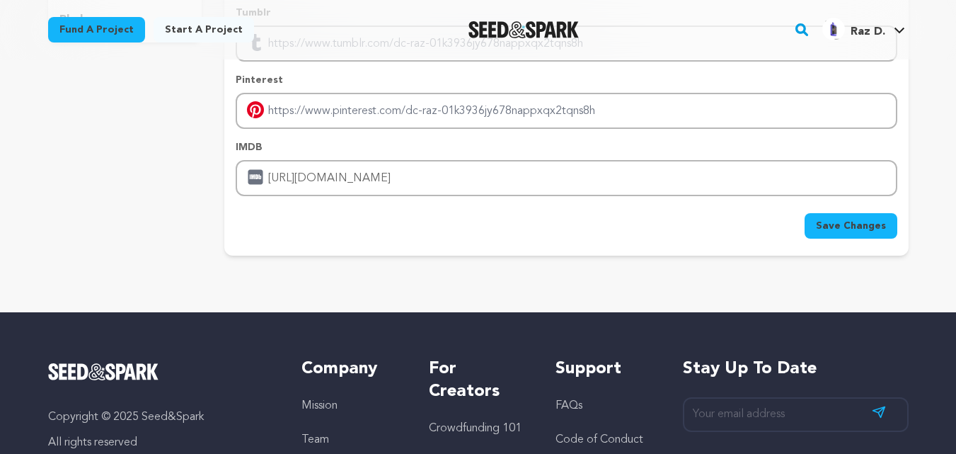
click at [872, 34] on span "Raz D." at bounding box center [867, 31] width 35 height 11
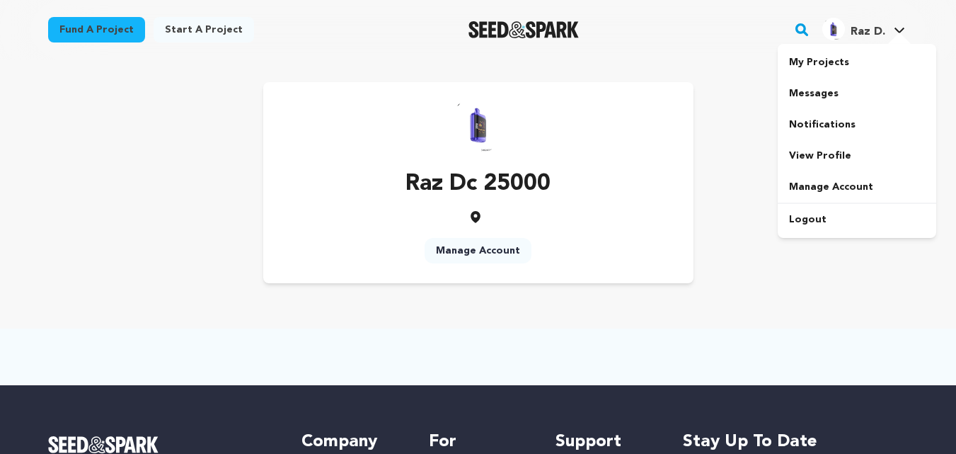
click at [897, 34] on div at bounding box center [899, 40] width 28 height 14
click at [838, 153] on link "View Profile" at bounding box center [857, 155] width 158 height 31
click at [471, 187] on p "Raz Dc 25000" at bounding box center [477, 184] width 145 height 34
